Goal: Information Seeking & Learning: Learn about a topic

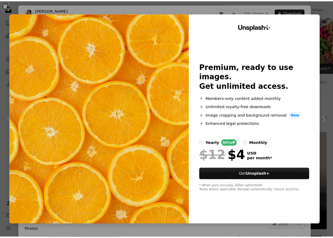
scroll to position [345, 0]
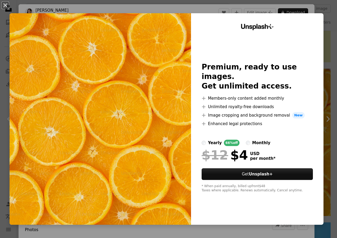
click at [332, 105] on div "An X shape Unsplash+ Premium, ready to use images. Get unlimited access. A plus…" at bounding box center [168, 119] width 337 height 238
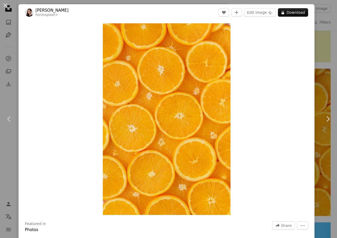
click at [2, 2] on button "An X shape" at bounding box center [5, 5] width 6 height 6
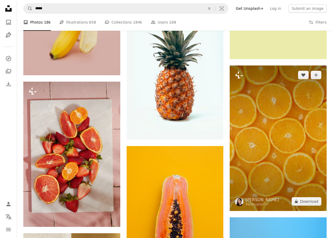
drag, startPoint x: 279, startPoint y: 101, endPoint x: 267, endPoint y: 95, distance: 13.6
click at [267, 95] on img at bounding box center [278, 137] width 97 height 145
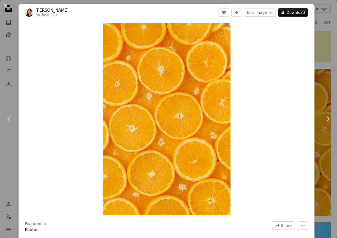
click at [320, 14] on div "An X shape Chevron left Chevron right [PERSON_NAME] For Unsplash+ A heart A plu…" at bounding box center [168, 119] width 337 height 238
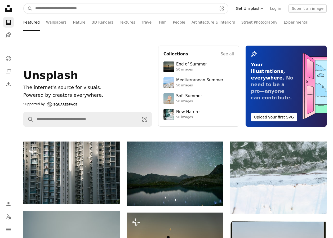
click at [68, 9] on input "Find visuals sitewide" at bounding box center [124, 8] width 183 height 10
type input "*****"
click at [24, 3] on button "A magnifying glass" at bounding box center [28, 8] width 9 height 10
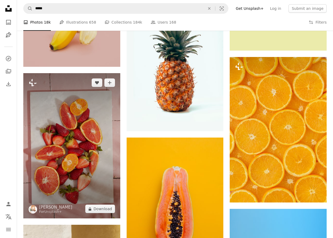
scroll to position [424, 0]
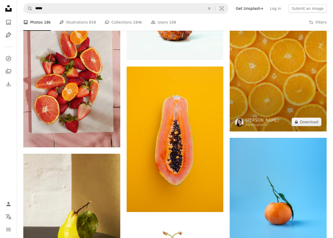
click at [267, 69] on img at bounding box center [278, 58] width 97 height 145
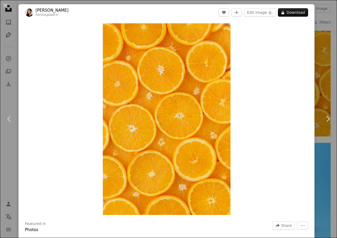
click at [324, 13] on div "An X shape Chevron left Chevron right [PERSON_NAME] For Unsplash+ A heart A plu…" at bounding box center [168, 119] width 337 height 238
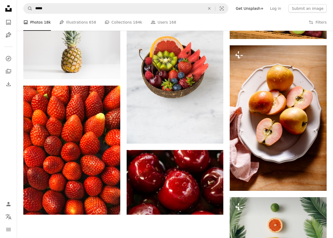
scroll to position [716, 0]
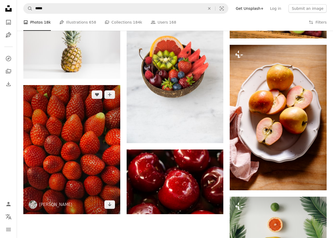
click at [50, 118] on img at bounding box center [71, 149] width 97 height 129
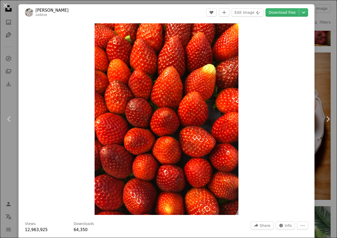
click at [319, 32] on div "An X shape Chevron left Chevron right [PERSON_NAME] zaibtse A heart A plus sign…" at bounding box center [168, 119] width 337 height 238
